Goal: Transaction & Acquisition: Book appointment/travel/reservation

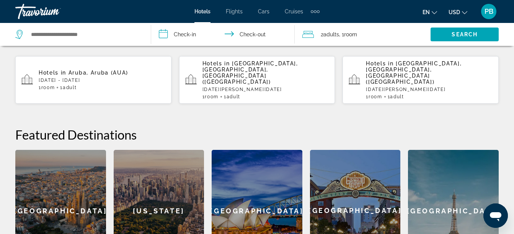
scroll to position [344, 0]
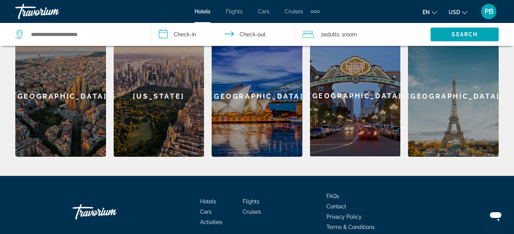
click at [450, 102] on div "[GEOGRAPHIC_DATA]" at bounding box center [453, 96] width 91 height 122
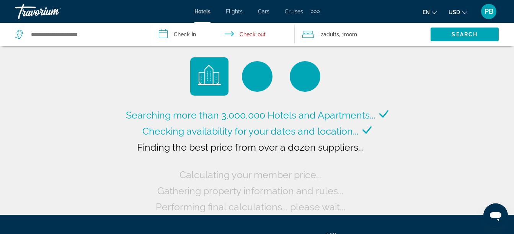
type input "**********"
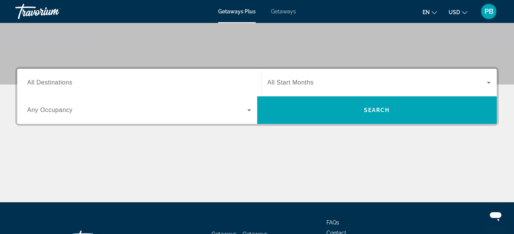
scroll to position [191, 0]
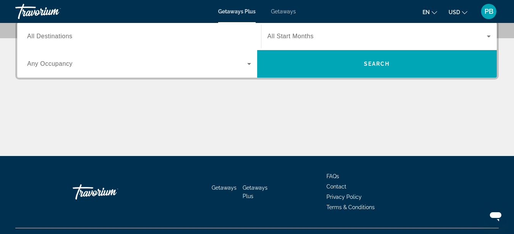
click at [274, 108] on div "Main content" at bounding box center [256, 127] width 483 height 57
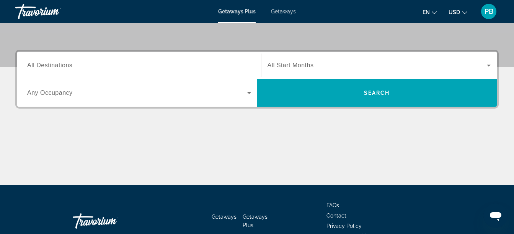
scroll to position [115, 0]
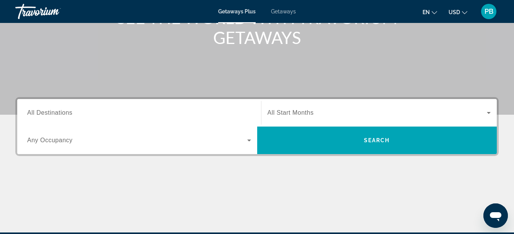
click at [52, 112] on span "All Destinations" at bounding box center [49, 112] width 45 height 7
click at [52, 112] on input "Destination All Destinations" at bounding box center [139, 113] width 224 height 9
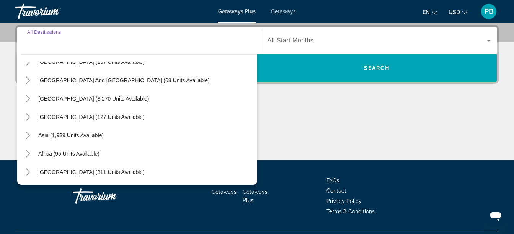
scroll to position [124, 0]
click at [347, 117] on div "Main content" at bounding box center [256, 131] width 483 height 57
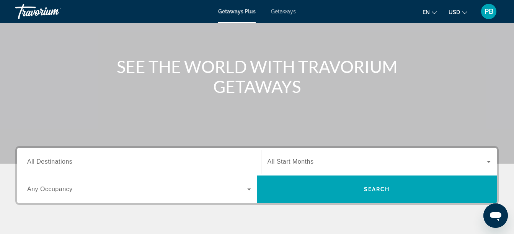
scroll to position [0, 0]
